Goal: Book appointment/travel/reservation

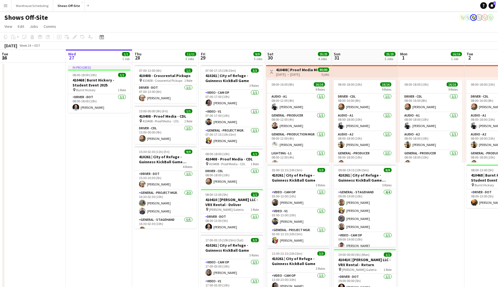
scroll to position [0, 209]
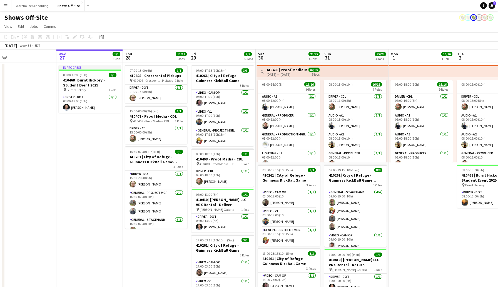
click at [317, 165] on div at bounding box center [289, 165] width 62 height 1
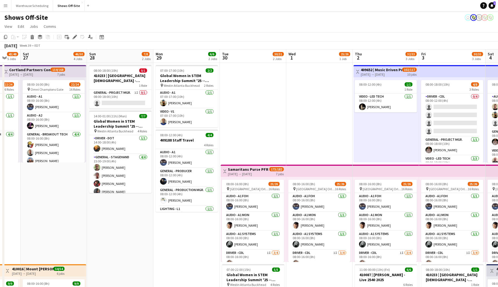
scroll to position [0, 176]
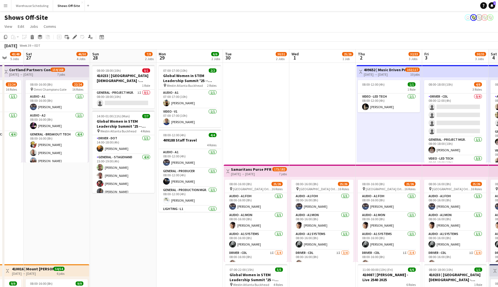
click at [190, 135] on div "08:00-12:00 (4h) 4/4" at bounding box center [190, 135] width 62 height 4
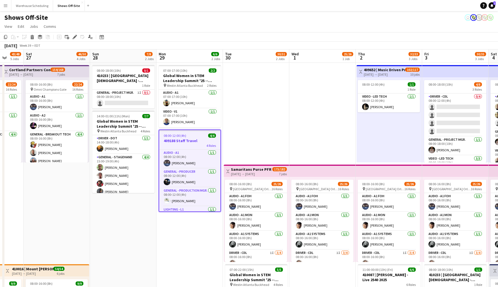
click at [248, 44] on div "[DATE] Week 39 • EDT" at bounding box center [249, 46] width 498 height 8
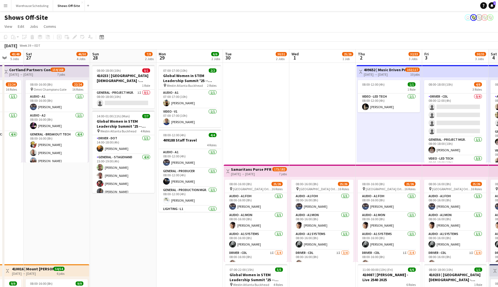
click at [199, 50] on app-board-header-date "Mon 29 6/6 2 Jobs" at bounding box center [190, 55] width 66 height 13
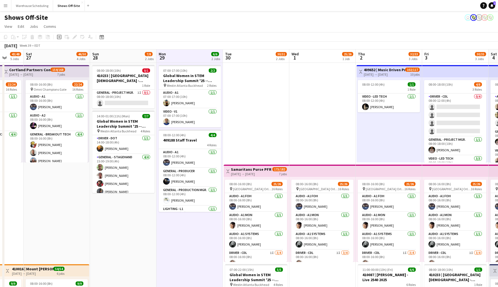
click at [206, 41] on app-toolbar "Copy Paste Paste Command V Paste with crew Command Shift V Paste linked Job [GE…" at bounding box center [249, 36] width 498 height 9
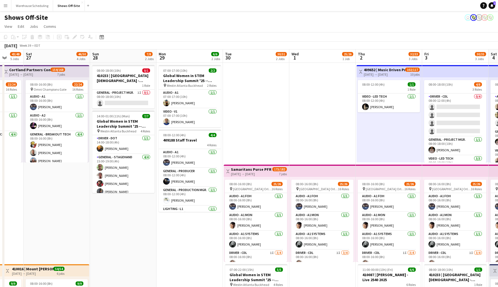
click at [239, 51] on app-board-header-date "Tue 30 30/31 2 Jobs" at bounding box center [256, 55] width 66 height 13
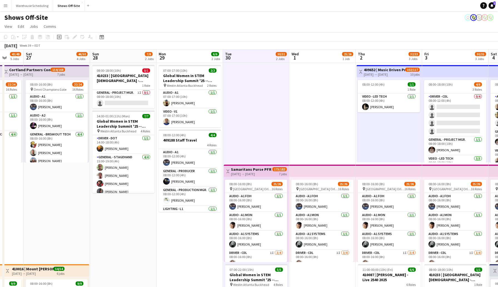
click at [249, 45] on div "[DATE] Week 39 • EDT" at bounding box center [249, 46] width 498 height 8
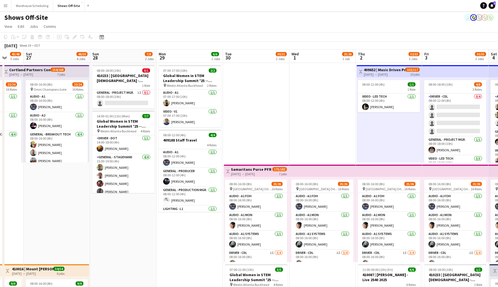
click at [308, 57] on app-board-header-date "Wed 1 25/26 1 Job" at bounding box center [322, 55] width 66 height 13
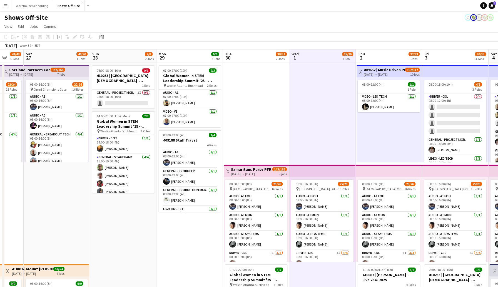
click at [182, 53] on app-board-header-date "Mon 29 6/6 2 Jobs" at bounding box center [190, 55] width 66 height 13
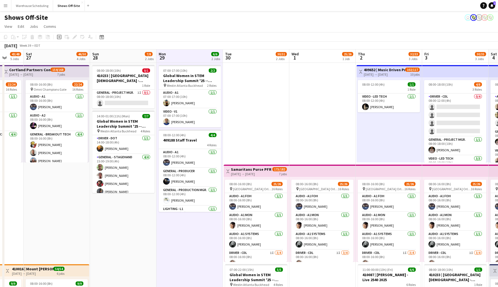
click at [67, 58] on app-board-header-date "Sat 27 46/50 4 Jobs" at bounding box center [57, 55] width 66 height 13
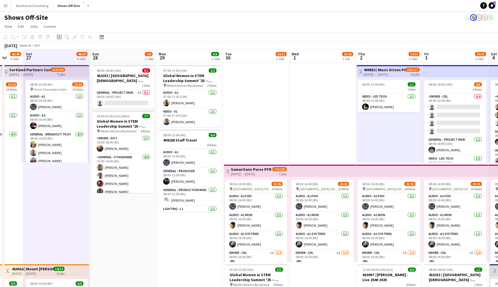
click at [385, 55] on app-board-header-date "Thu 2 32/33 3 Jobs" at bounding box center [389, 55] width 66 height 13
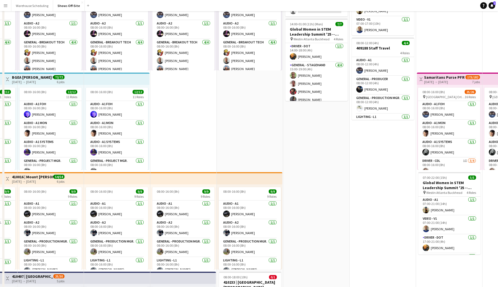
scroll to position [0, 0]
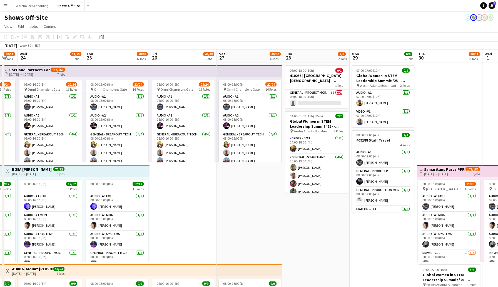
click at [113, 51] on app-board-header-date "Thu 25 58/63 6 Jobs" at bounding box center [117, 55] width 66 height 13
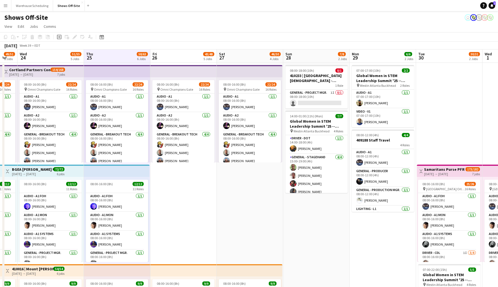
click at [171, 43] on div "[DATE] Week 39 • EDT" at bounding box center [249, 46] width 498 height 8
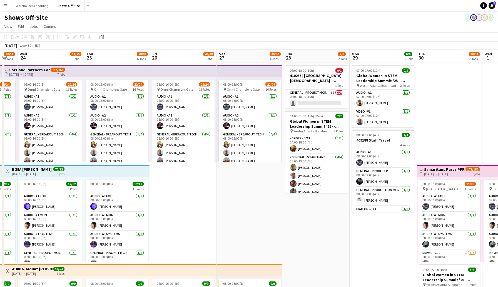
click at [177, 51] on app-board-header-date "Fri 26 43/48 5 Jobs" at bounding box center [183, 55] width 66 height 13
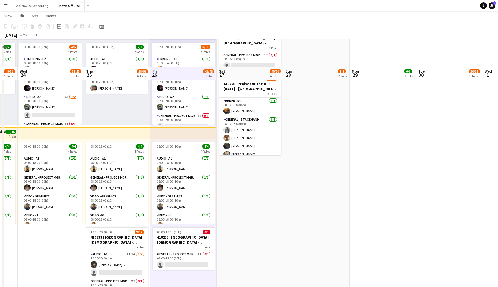
scroll to position [369, 0]
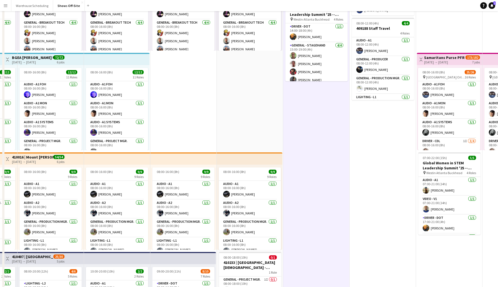
scroll to position [0, 0]
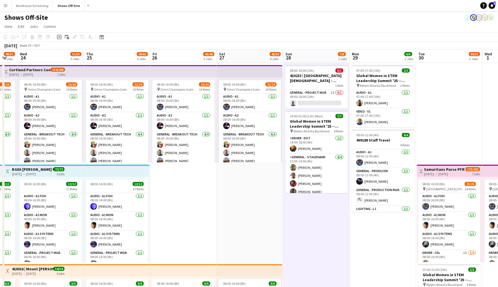
click at [294, 43] on div "[DATE] Week 39 • EDT" at bounding box center [249, 46] width 498 height 8
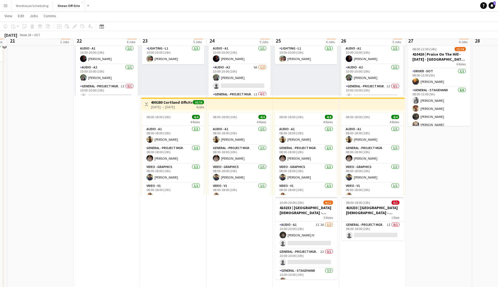
scroll to position [369, 0]
